Goal: Information Seeking & Learning: Learn about a topic

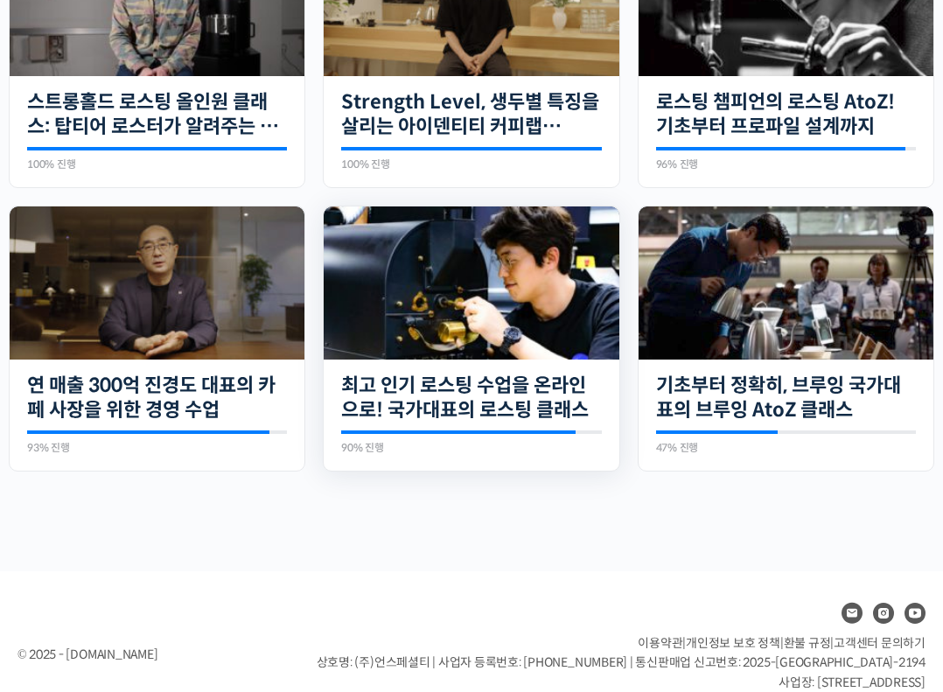
scroll to position [571, 0]
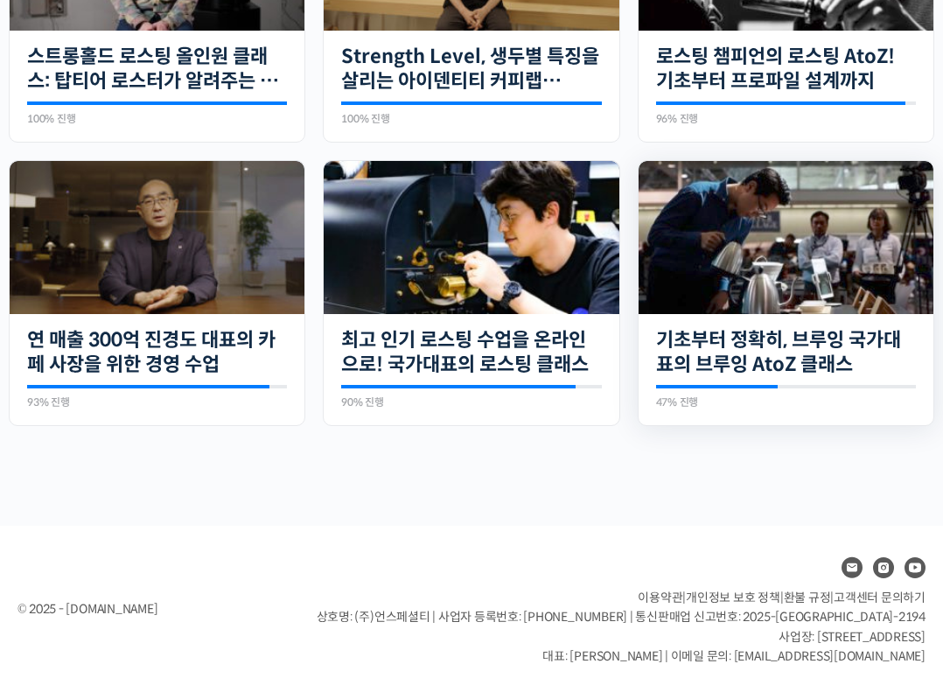
click at [767, 307] on img at bounding box center [786, 237] width 295 height 153
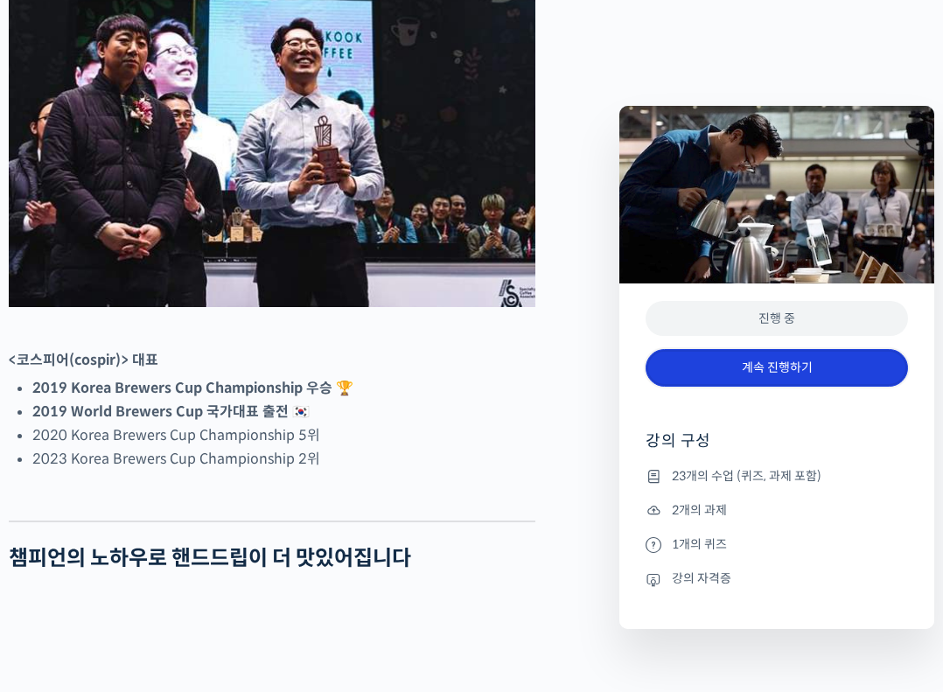
scroll to position [863, 0]
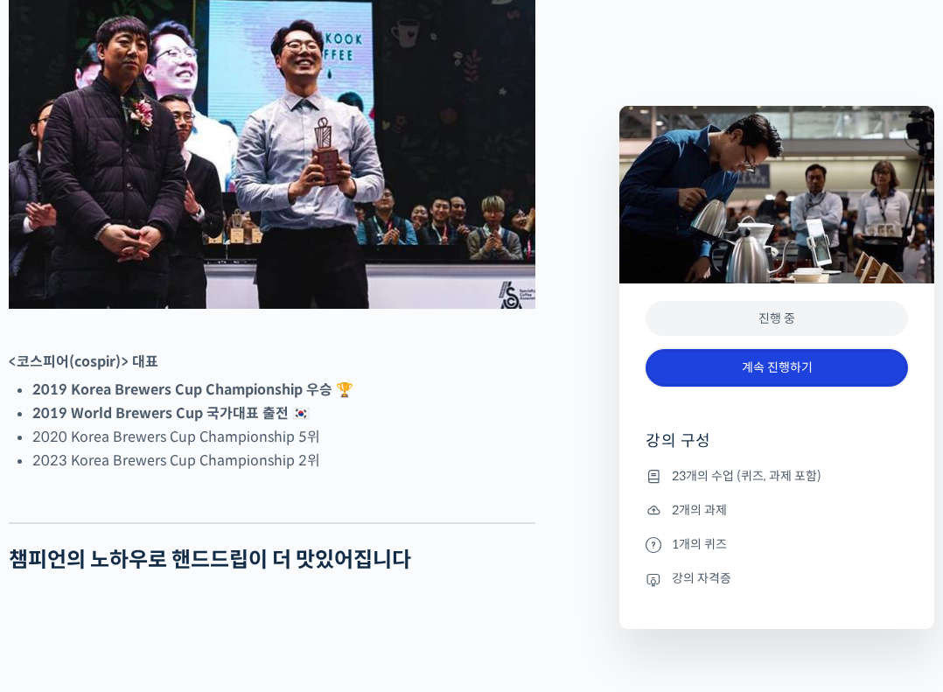
click at [739, 373] on link "계속 진행하기" at bounding box center [777, 368] width 263 height 38
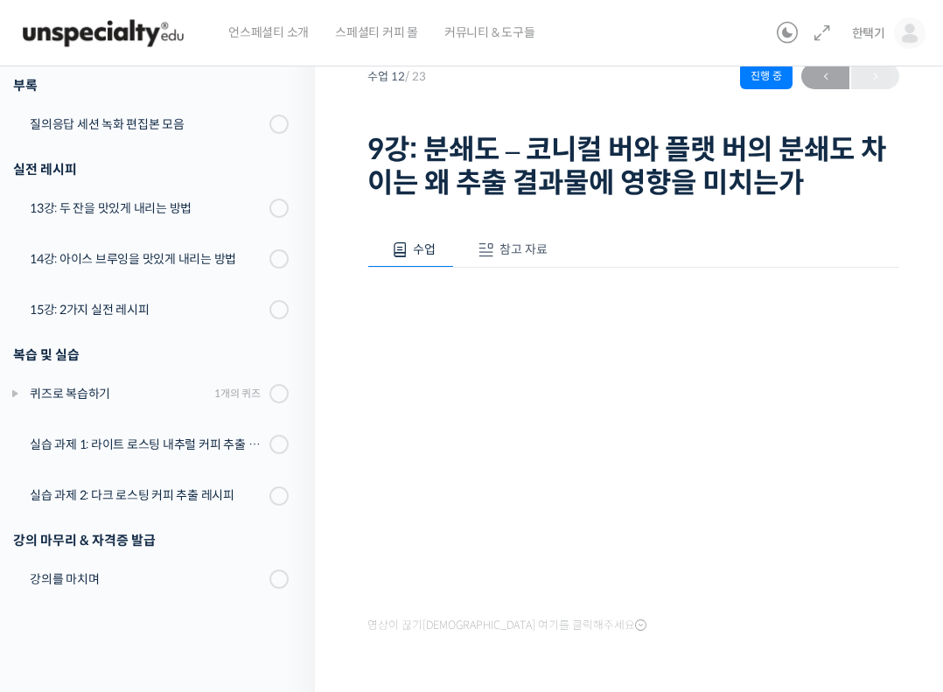
scroll to position [116, 0]
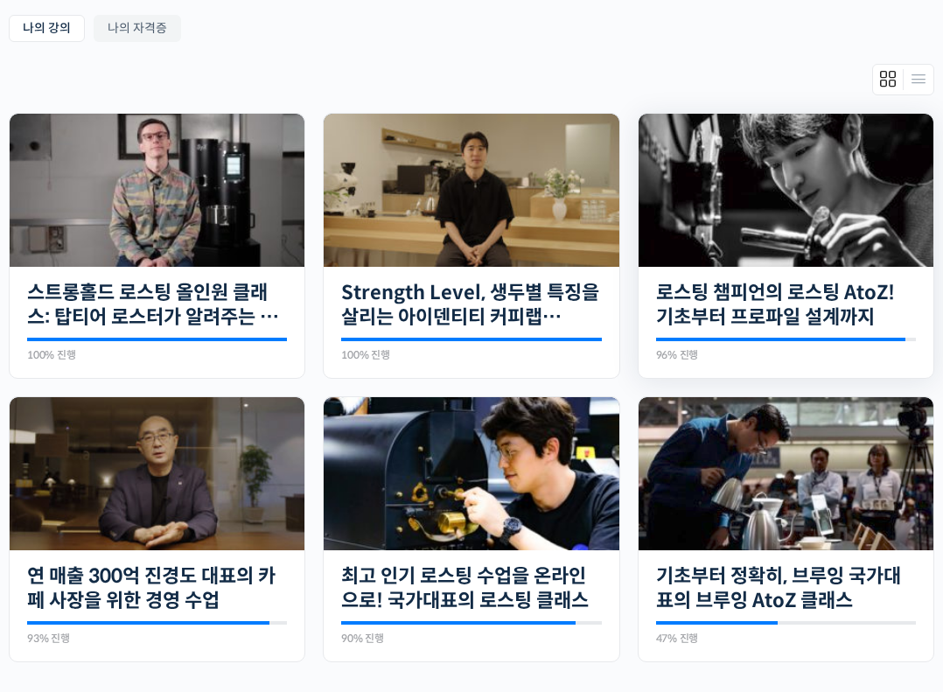
scroll to position [571, 0]
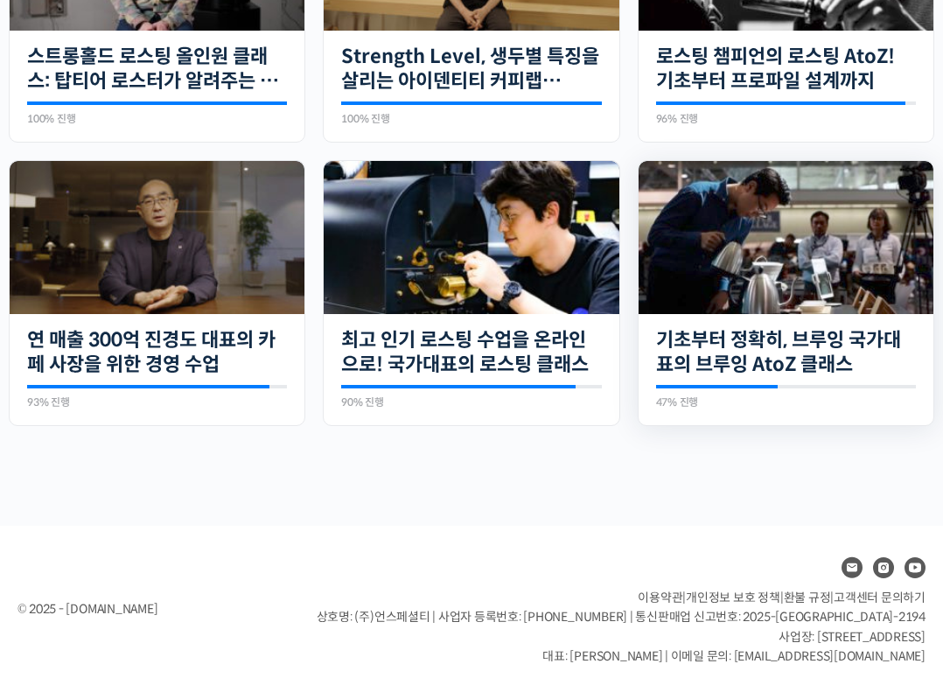
click at [819, 281] on img at bounding box center [786, 237] width 295 height 153
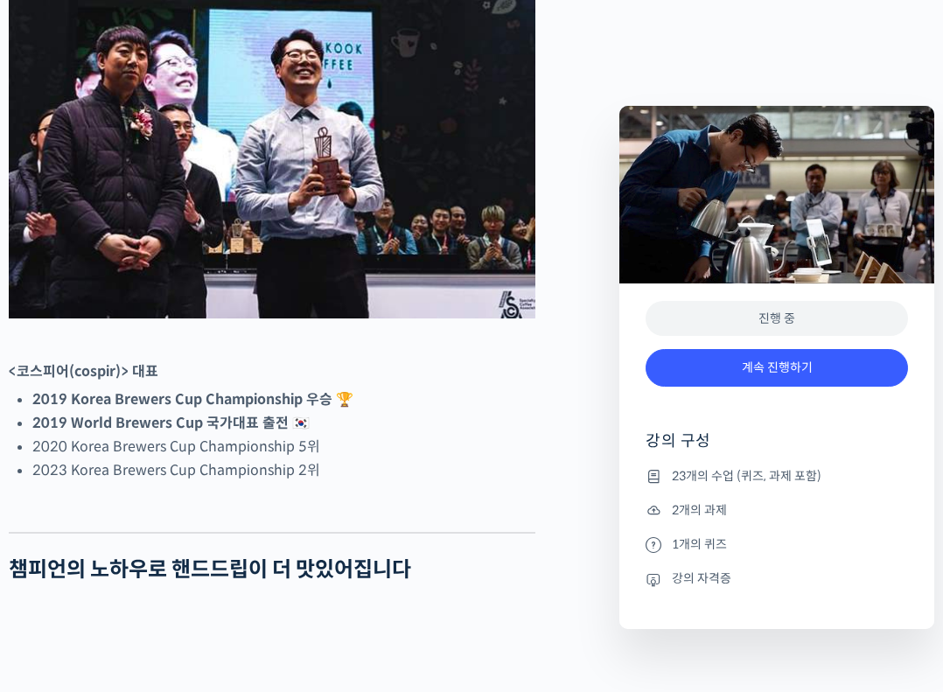
scroll to position [865, 0]
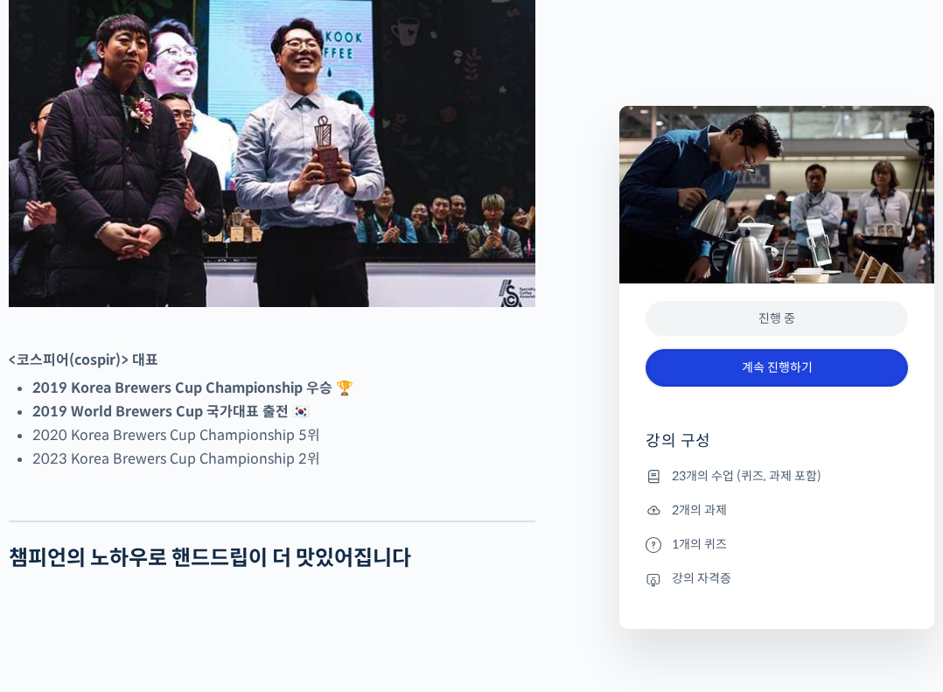
click at [835, 382] on link "계속 진행하기" at bounding box center [777, 368] width 263 height 38
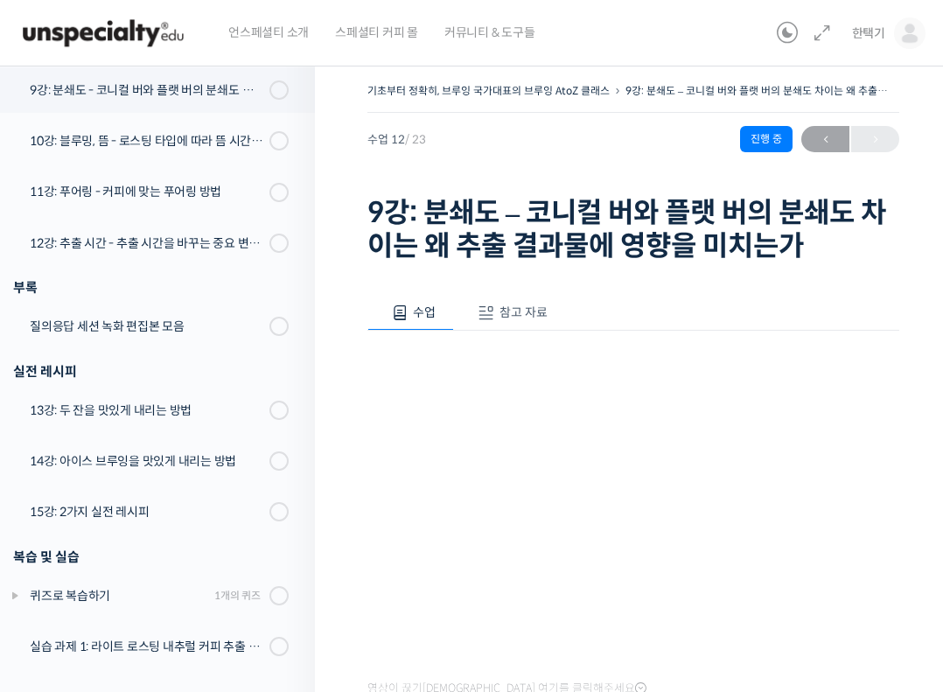
scroll to position [1036, 0]
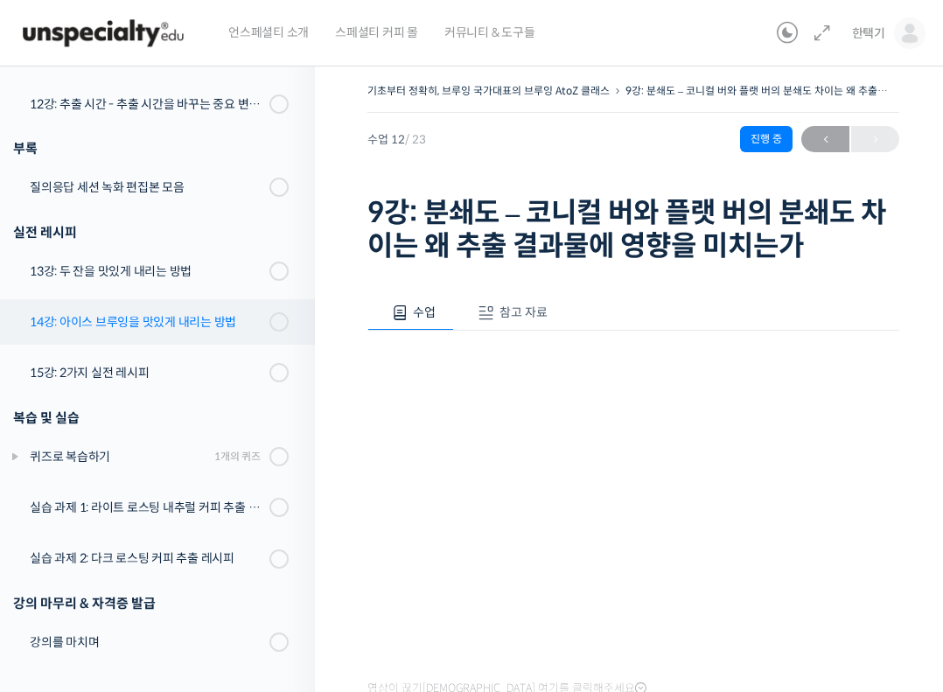
click at [220, 319] on div "14강: 아이스 브루잉을 맛있게 내리는 방법" at bounding box center [147, 321] width 235 height 19
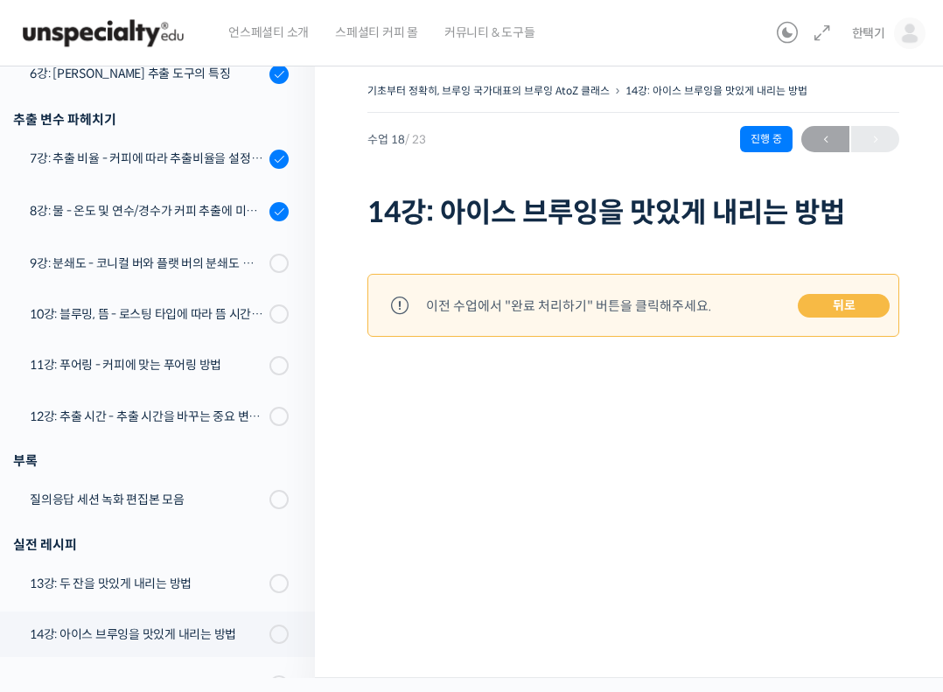
scroll to position [1036, 0]
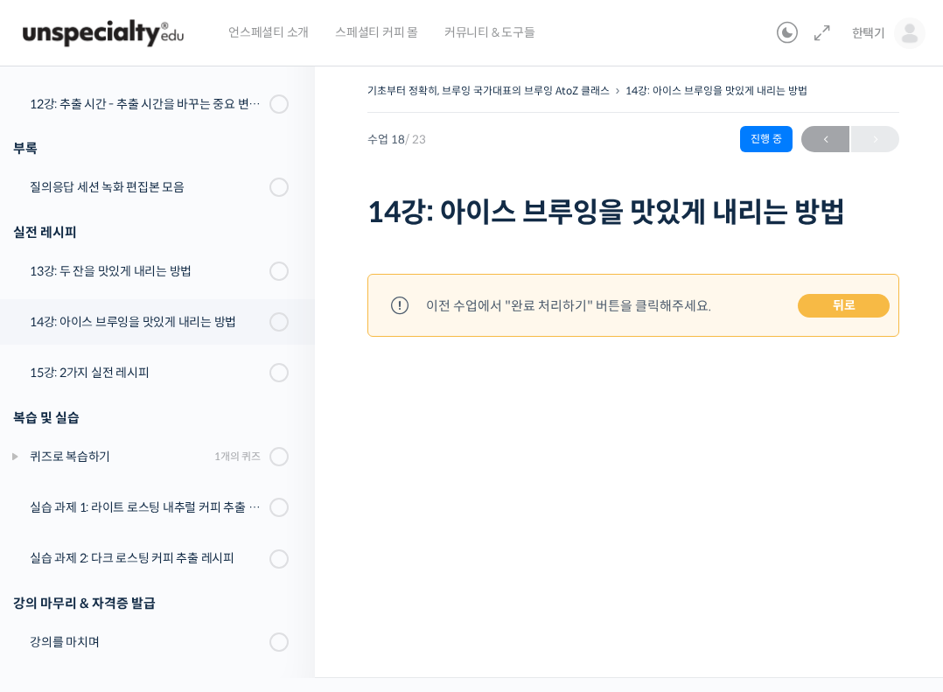
click at [842, 303] on link "뒤로" at bounding box center [844, 306] width 92 height 25
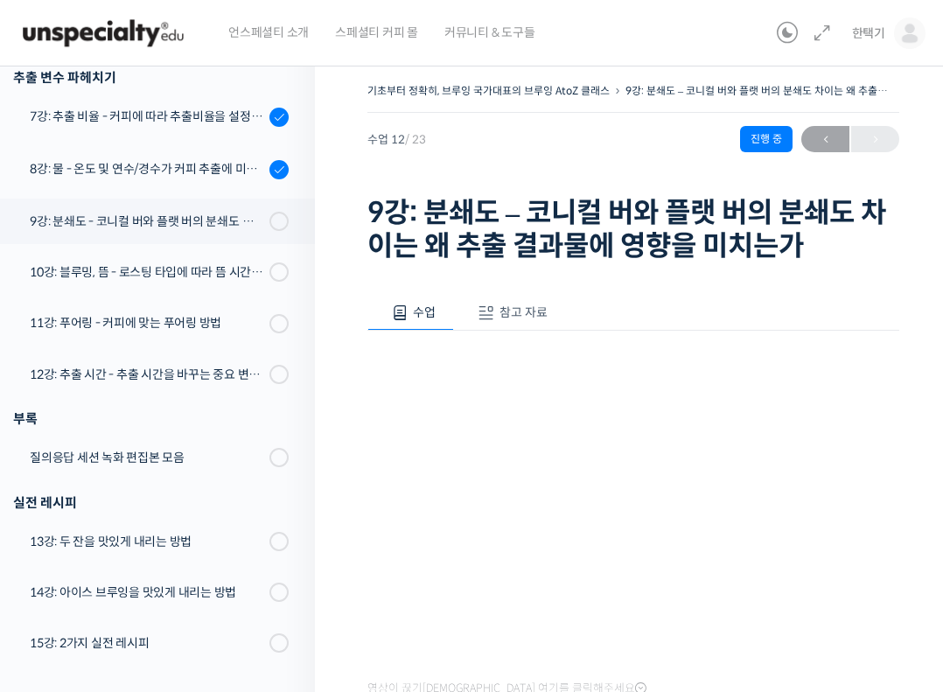
scroll to position [897, 0]
